Goal: Transaction & Acquisition: Purchase product/service

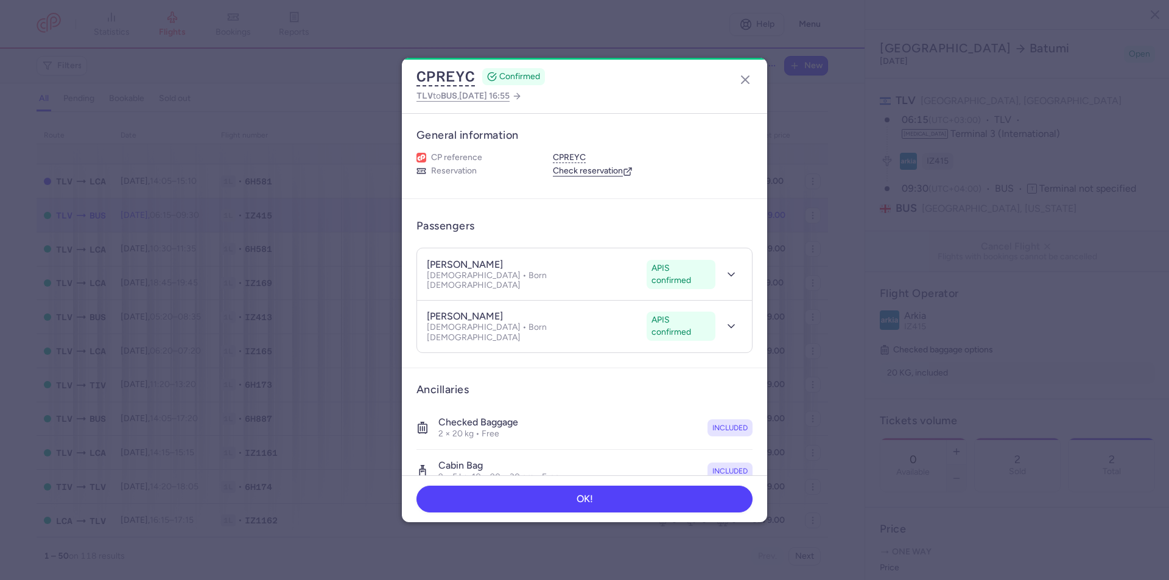
select select "hours"
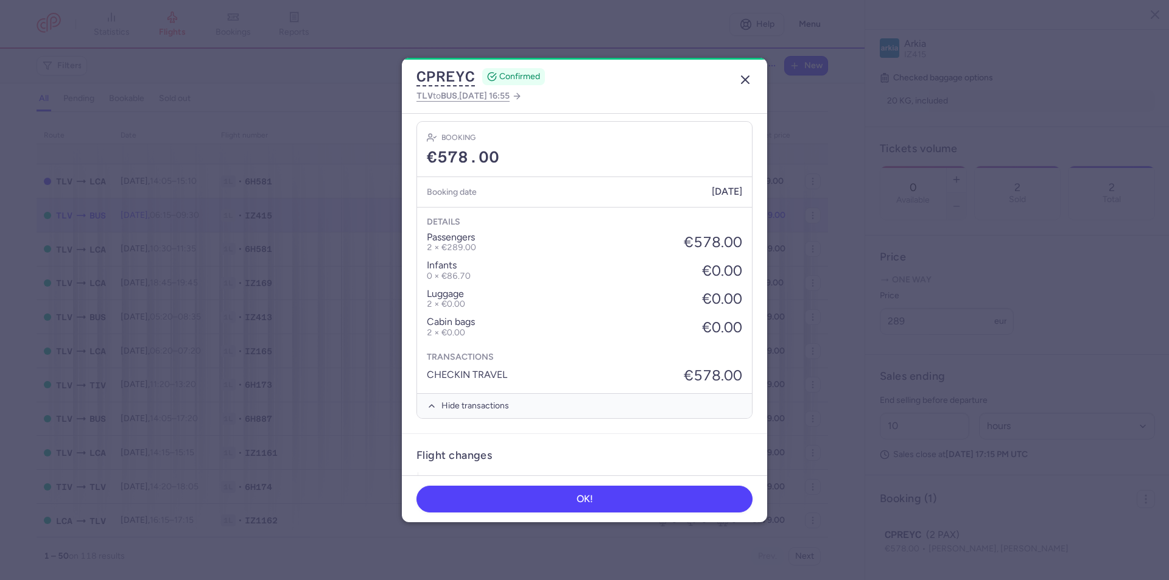
click at [744, 77] on icon "button" at bounding box center [745, 79] width 15 height 15
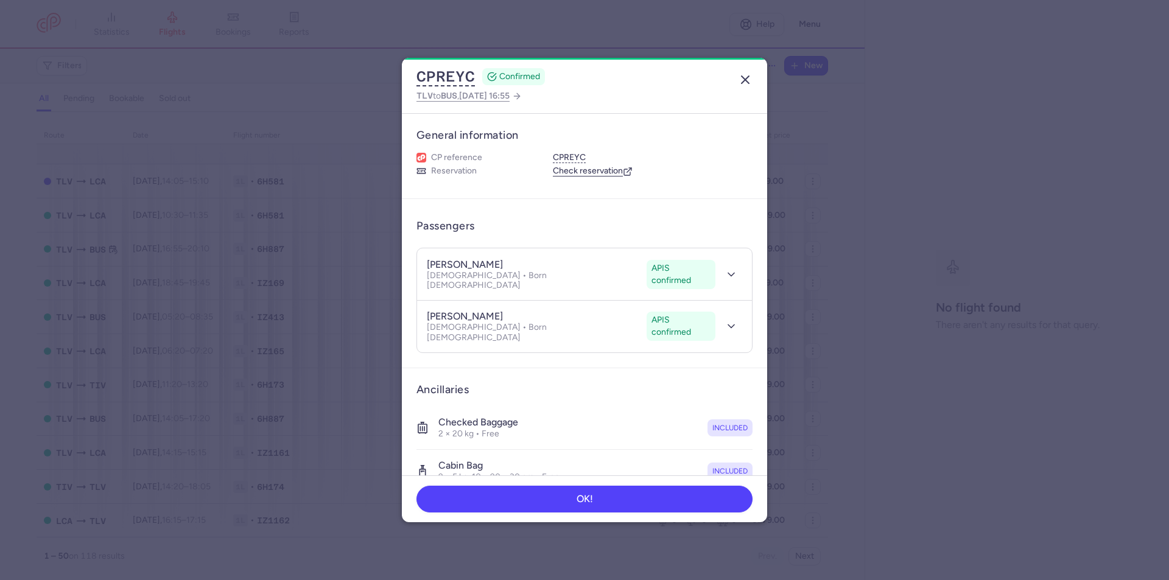
click at [750, 82] on icon "button" at bounding box center [745, 79] width 15 height 15
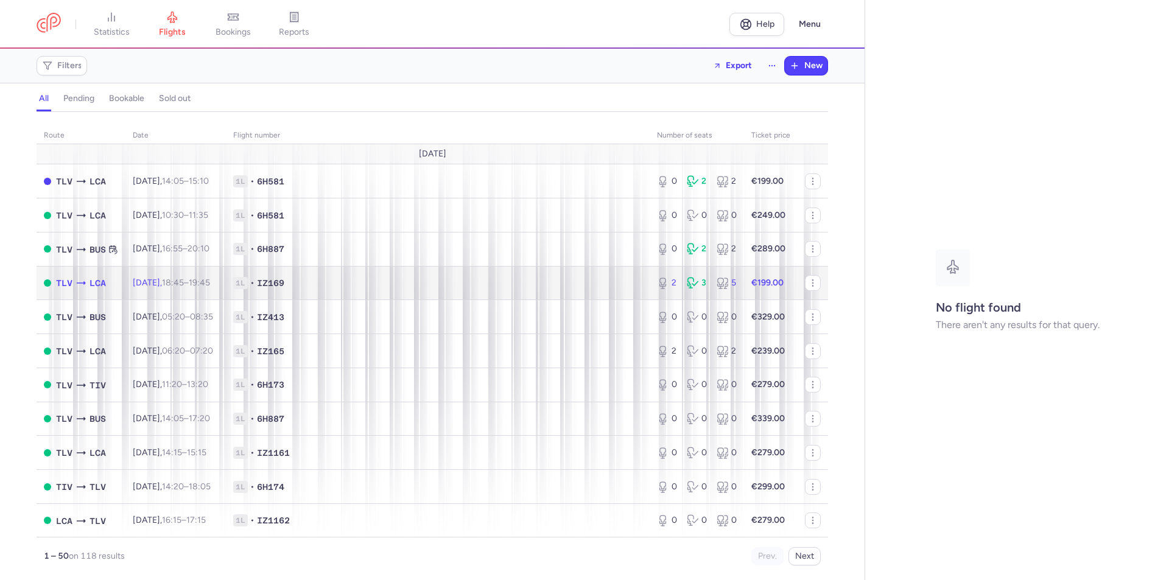
click at [559, 279] on span "1L • IZ169" at bounding box center [437, 283] width 409 height 12
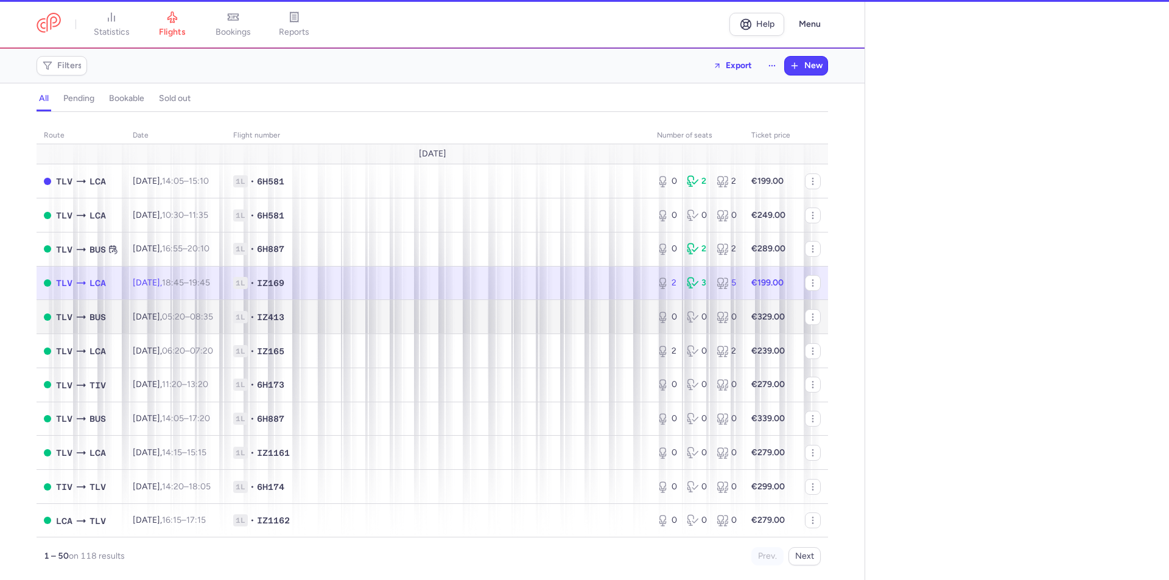
select select "hours"
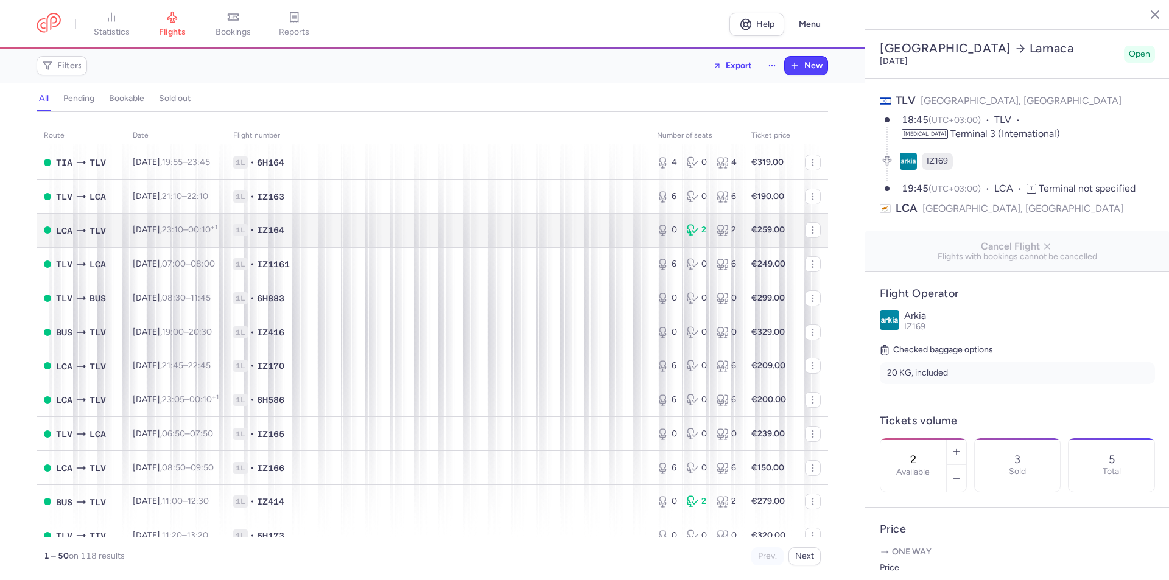
scroll to position [487, 0]
